Goal: Transaction & Acquisition: Subscribe to service/newsletter

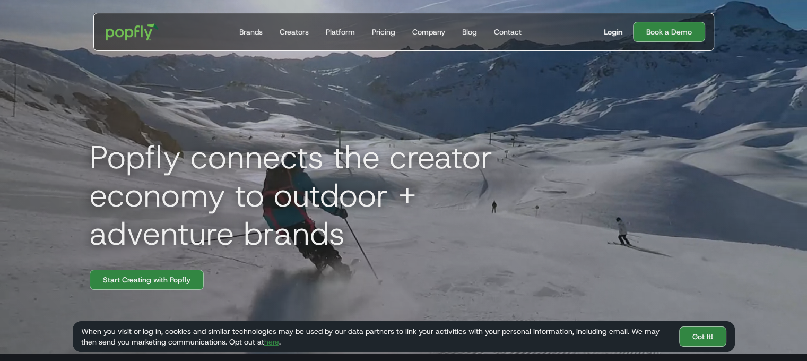
click at [615, 34] on div "Login" at bounding box center [613, 32] width 19 height 11
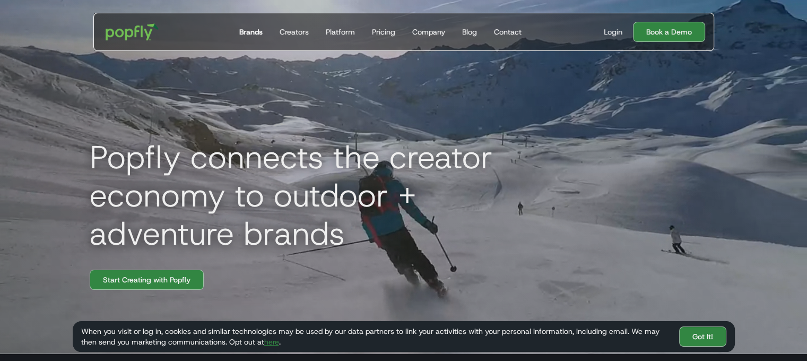
click at [247, 37] on link "Brands" at bounding box center [251, 31] width 32 height 37
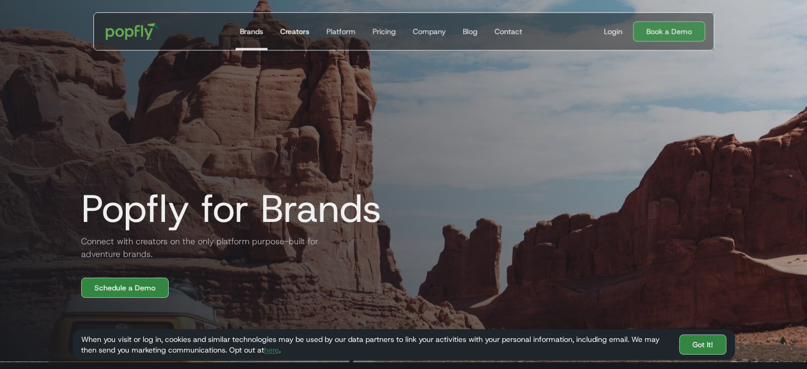
click at [289, 37] on link "Creators" at bounding box center [294, 31] width 38 height 37
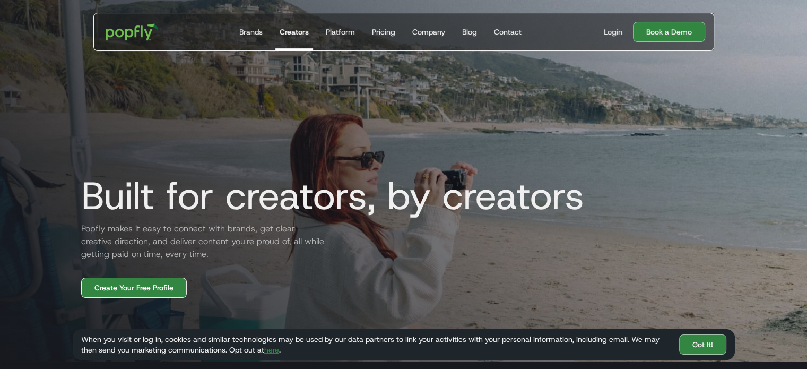
click at [165, 288] on link "Create Your Free Profile" at bounding box center [134, 288] width 106 height 20
